Goal: Task Accomplishment & Management: Use online tool/utility

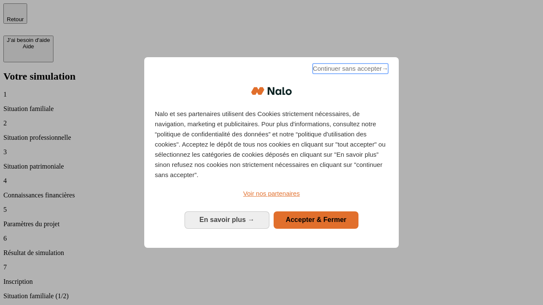
click at [349, 70] on span "Continuer sans accepter →" at bounding box center [349, 69] width 75 height 10
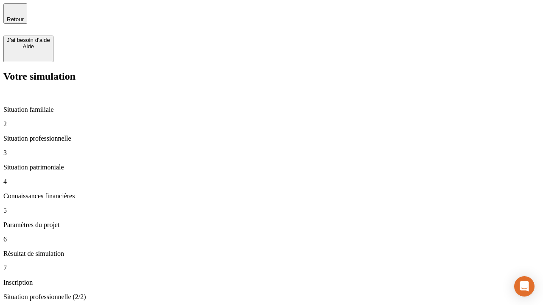
type input "30 000"
